Goal: Task Accomplishment & Management: Manage account settings

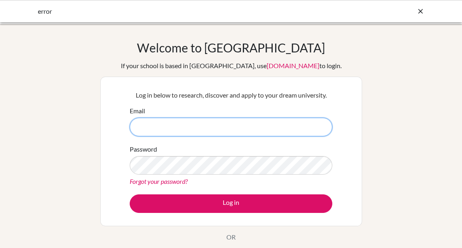
type input "[EMAIL_ADDRESS][DOMAIN_NAME]"
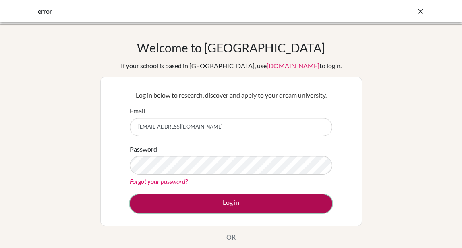
click at [233, 203] on button "Log in" at bounding box center [231, 203] width 203 height 19
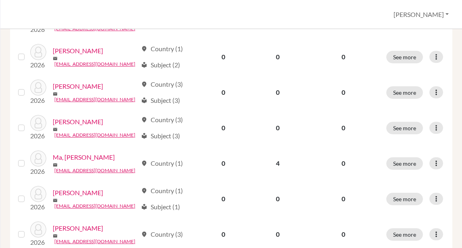
scroll to position [244, 0]
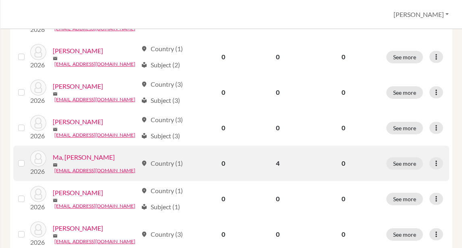
click at [78, 153] on link "Ma, Barron" at bounding box center [84, 157] width 62 height 10
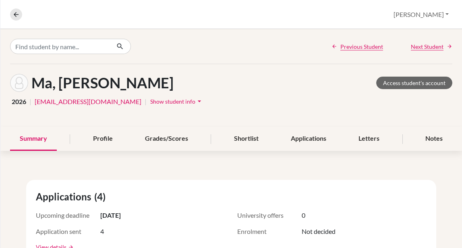
click at [195, 103] on icon "arrow_drop_down" at bounding box center [199, 101] width 8 height 8
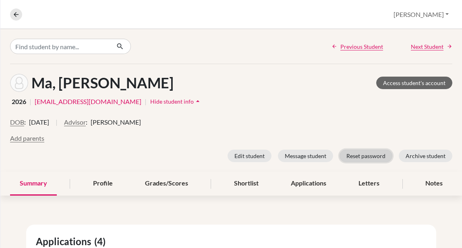
click at [373, 155] on button "Reset password" at bounding box center [365, 155] width 53 height 12
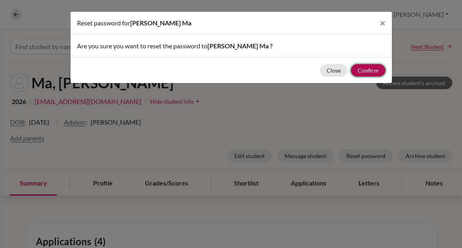
click at [367, 70] on button "Confirm" at bounding box center [368, 70] width 35 height 12
